Goal: Navigation & Orientation: Find specific page/section

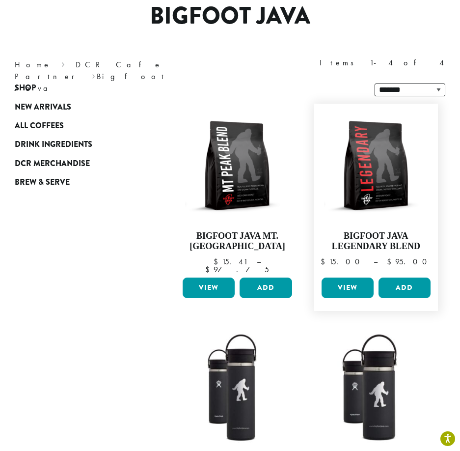
scroll to position [131, 0]
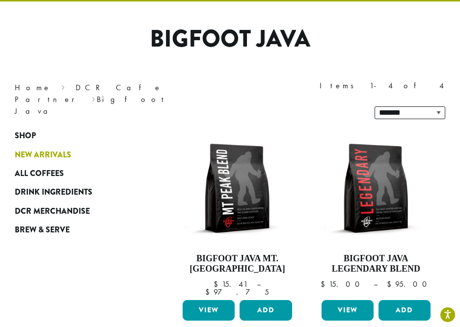
scroll to position [65, 0]
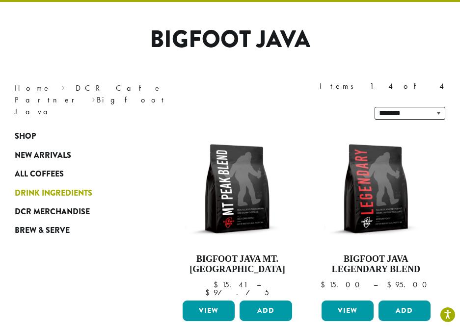
click at [80, 187] on span "Drink Ingredients" at bounding box center [54, 193] width 78 height 12
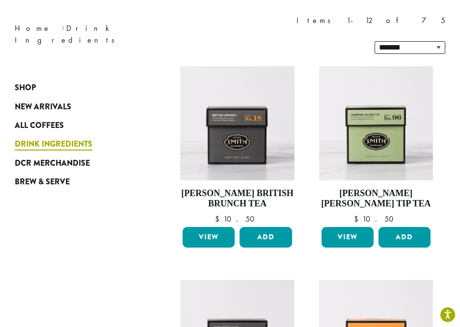
scroll to position [131, 0]
click at [49, 126] on span "All Coffees" at bounding box center [39, 126] width 49 height 12
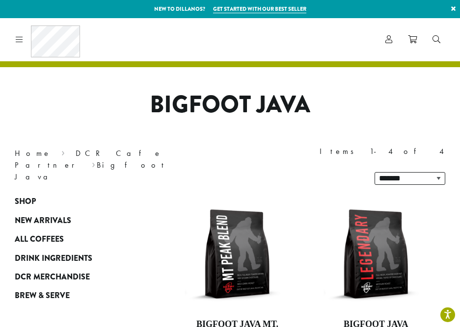
click at [451, 4] on link "×" at bounding box center [453, 9] width 13 height 18
